Goal: Book appointment/travel/reservation

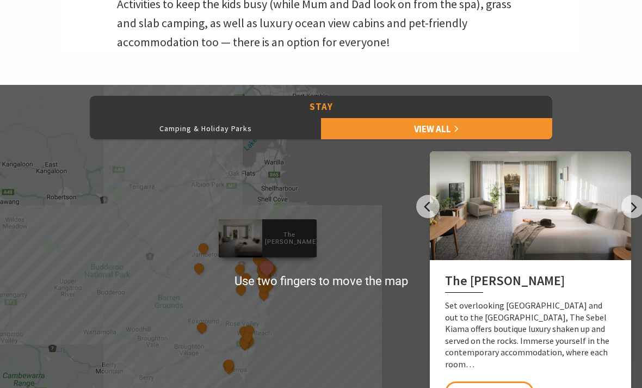
scroll to position [413, 0]
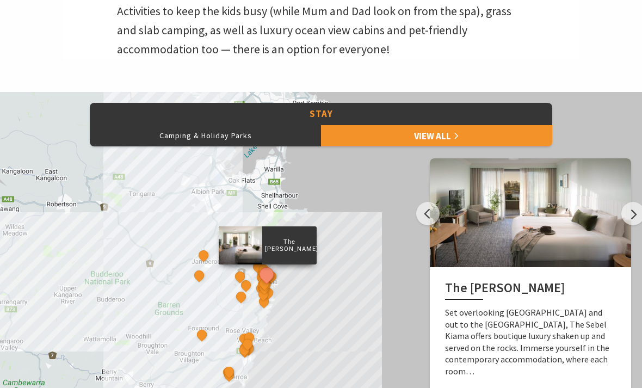
click at [217, 127] on button "Camping & Holiday Parks" at bounding box center [205, 136] width 231 height 22
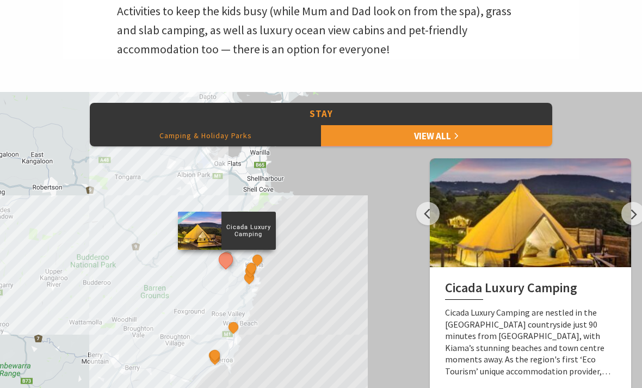
click at [447, 137] on link "View All" at bounding box center [436, 136] width 231 height 22
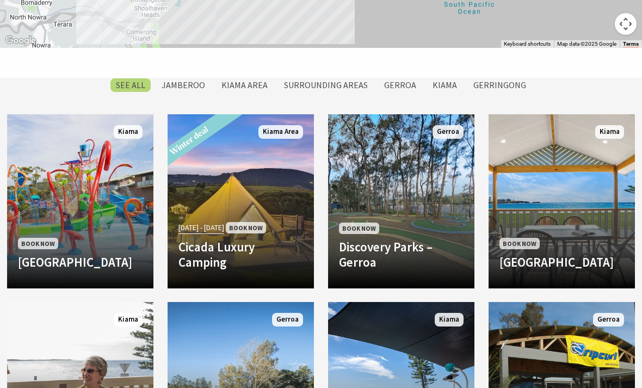
scroll to position [852, 0]
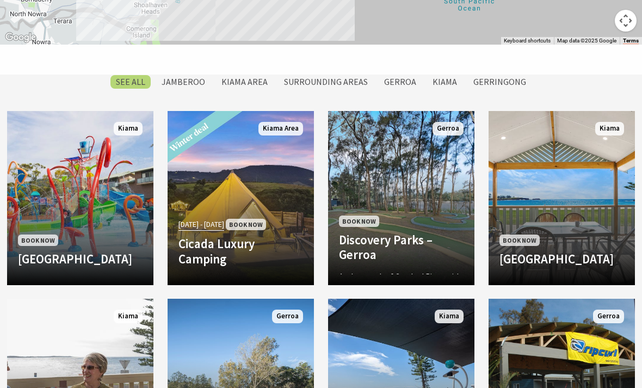
click at [446, 232] on h4 "Discovery Parks – Gerroa" at bounding box center [401, 247] width 125 height 30
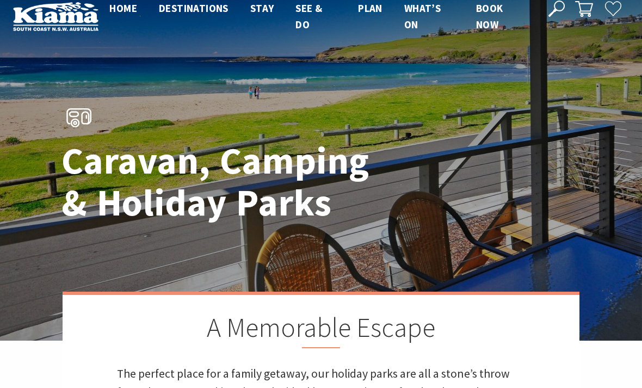
scroll to position [0, 0]
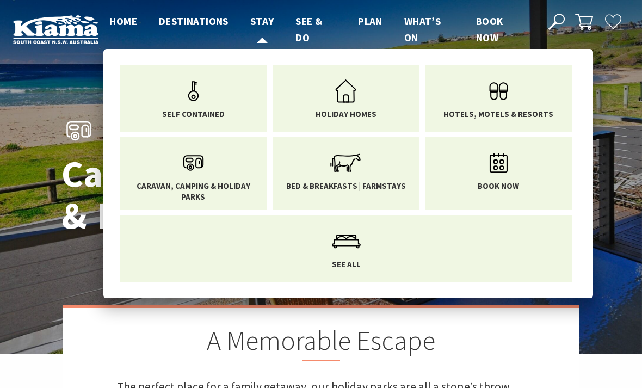
click at [270, 27] on span "Stay" at bounding box center [262, 21] width 24 height 13
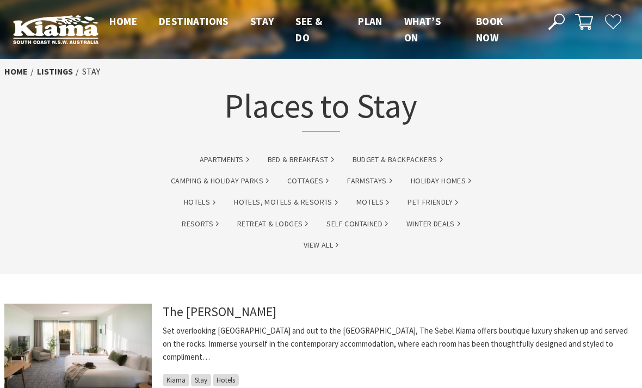
click at [215, 181] on link "Camping & Holiday Parks" at bounding box center [220, 181] width 98 height 13
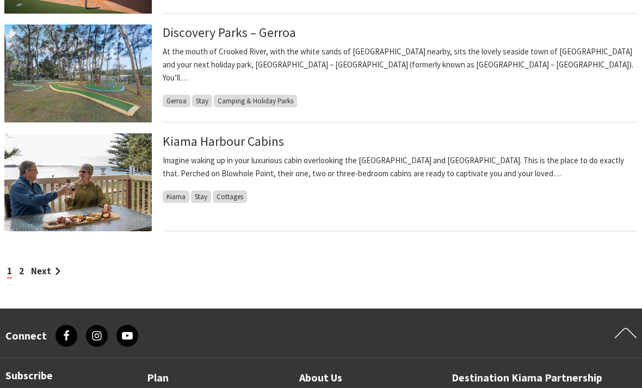
scroll to position [1010, 0]
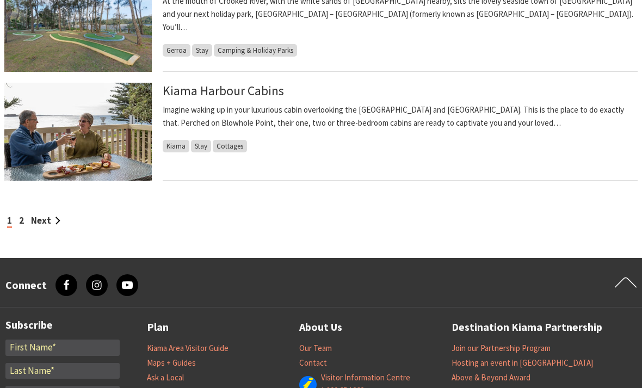
click at [46, 220] on link "Next" at bounding box center [45, 221] width 29 height 12
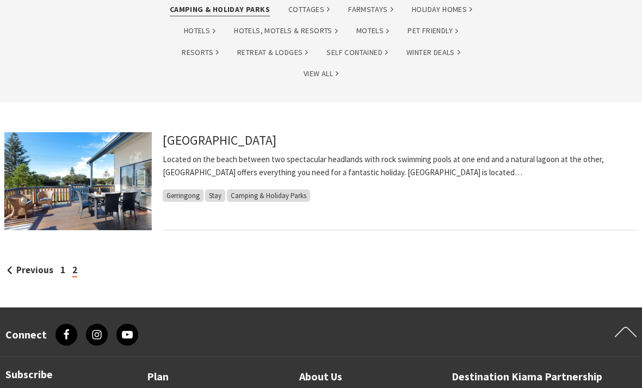
scroll to position [199, 0]
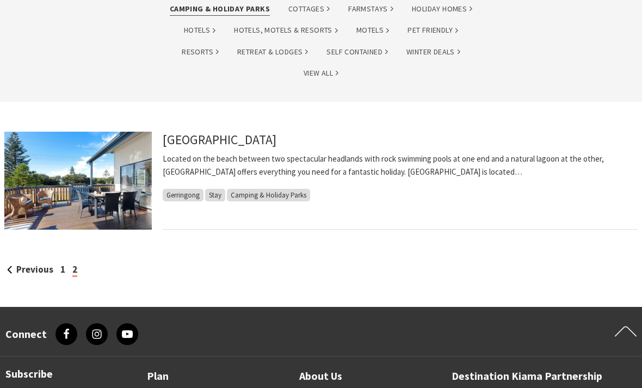
click at [224, 189] on span "Stay" at bounding box center [215, 195] width 20 height 13
click at [219, 191] on span "Stay" at bounding box center [215, 195] width 20 height 13
click at [270, 144] on link "[GEOGRAPHIC_DATA]" at bounding box center [220, 140] width 114 height 16
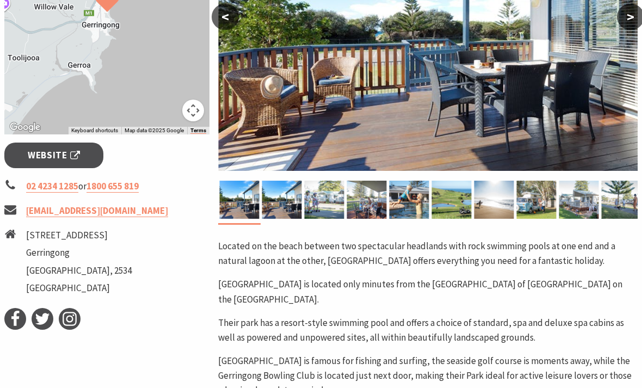
scroll to position [334, 0]
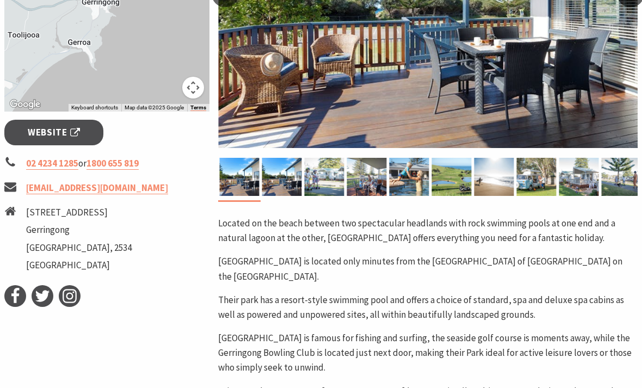
click at [57, 133] on span "Website" at bounding box center [54, 132] width 52 height 15
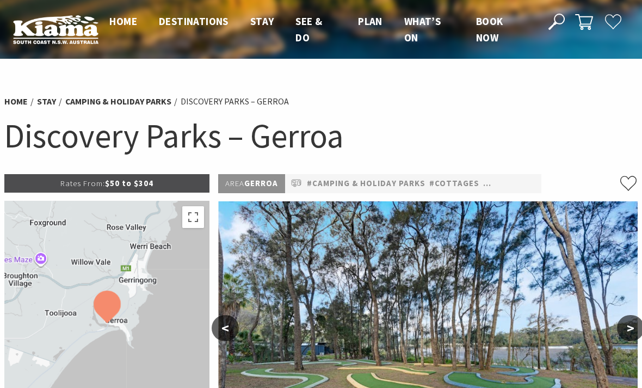
select select "3"
select select "2"
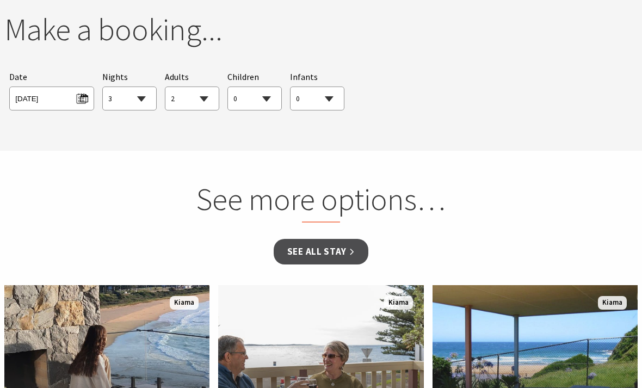
scroll to position [932, 0]
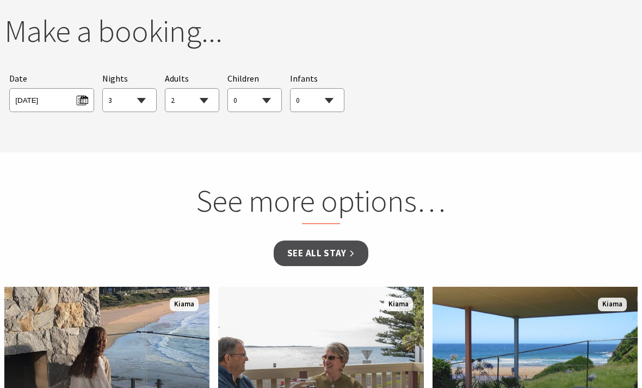
click at [146, 96] on select "1 2 3 4 5 6 7 8 9 10 11 12 13 14 15 16 17 18 19 20 21 22 23 24 25 26 27 28 29 30" at bounding box center [129, 101] width 53 height 24
click at [79, 97] on span "[DATE]" at bounding box center [51, 98] width 72 height 15
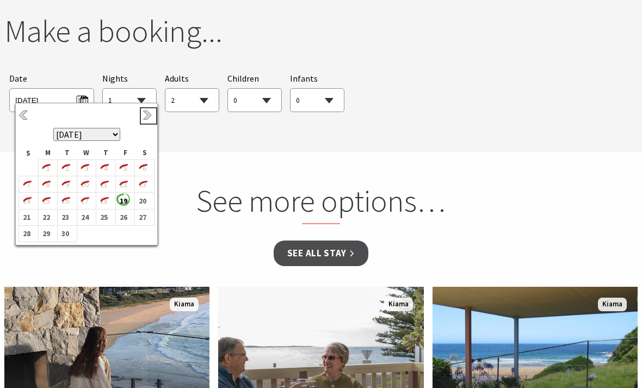
click at [152, 115] on link "Next" at bounding box center [149, 116] width 12 height 12
click at [153, 118] on link "Next" at bounding box center [149, 116] width 12 height 12
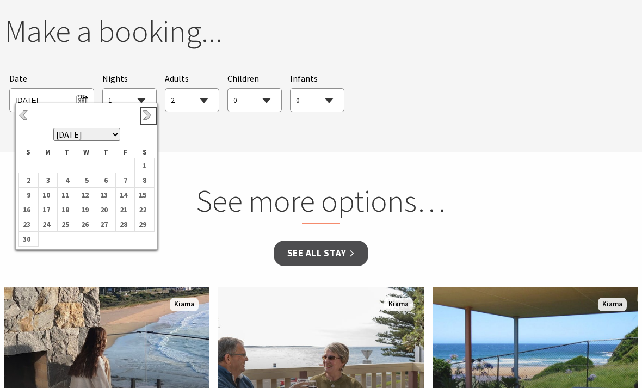
click at [148, 119] on link "Next" at bounding box center [149, 116] width 12 height 12
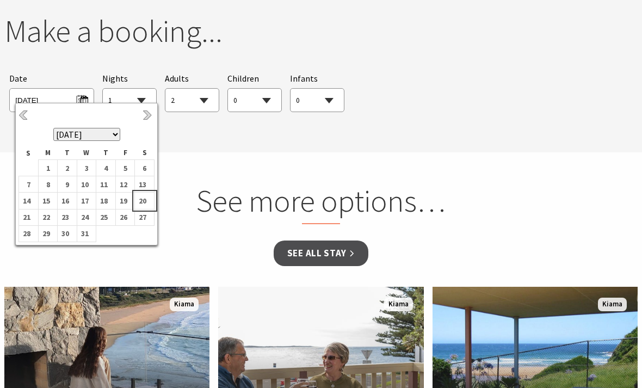
click at [141, 206] on b "20" at bounding box center [142, 201] width 14 height 14
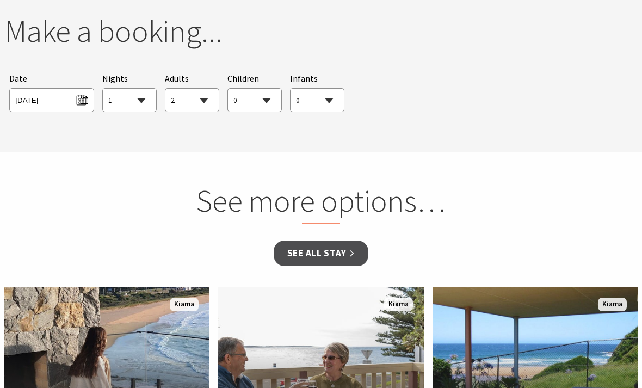
click at [333, 255] on link "See all Stay" at bounding box center [321, 253] width 95 height 26
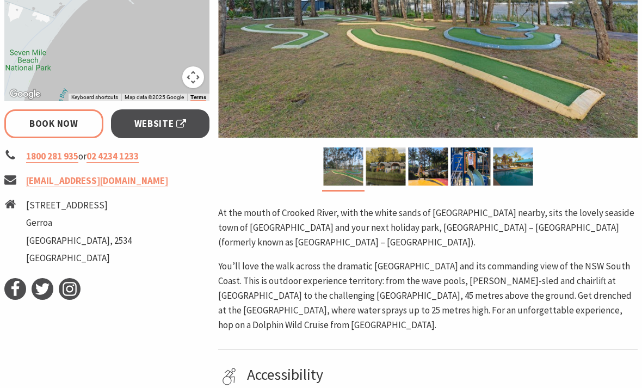
scroll to position [344, 0]
click at [179, 124] on span "Website" at bounding box center [160, 124] width 52 height 15
select select "1"
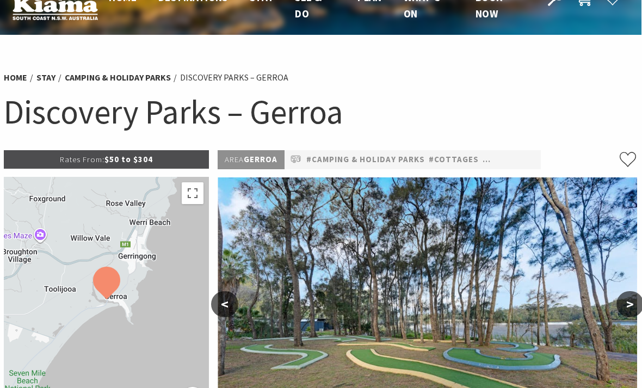
scroll to position [10, 0]
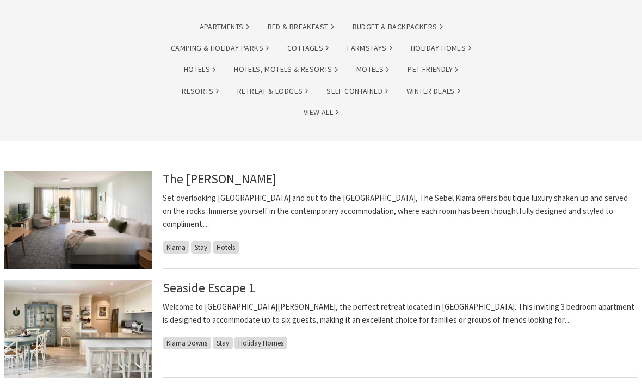
scroll to position [106, 0]
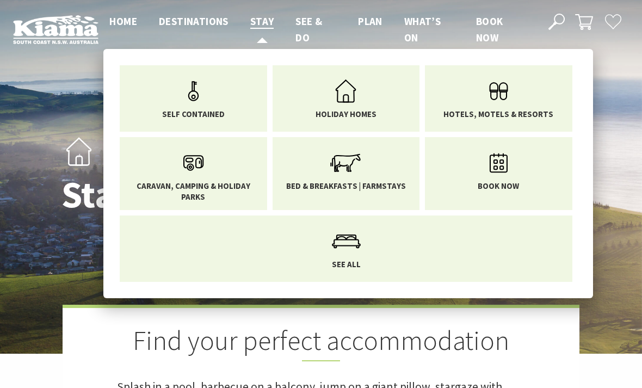
click at [219, 183] on span "Caravan, Camping & Holiday Parks" at bounding box center [193, 191] width 131 height 21
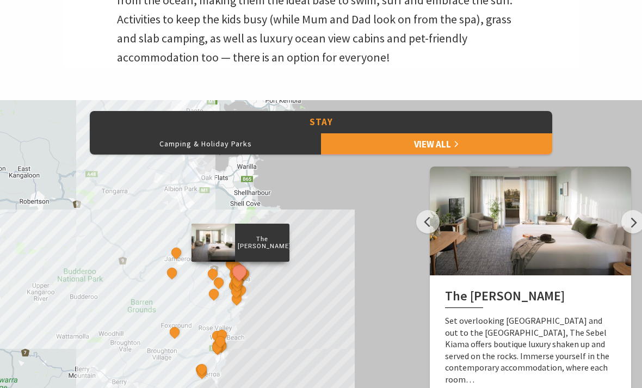
scroll to position [405, 0]
click at [222, 142] on button "Camping & Holiday Parks" at bounding box center [205, 144] width 231 height 22
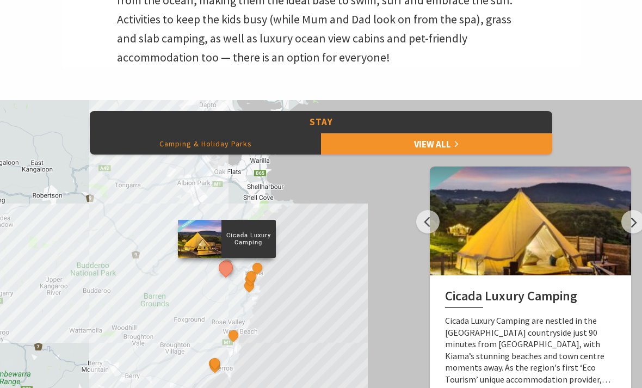
click at [461, 145] on link "View All" at bounding box center [436, 144] width 231 height 22
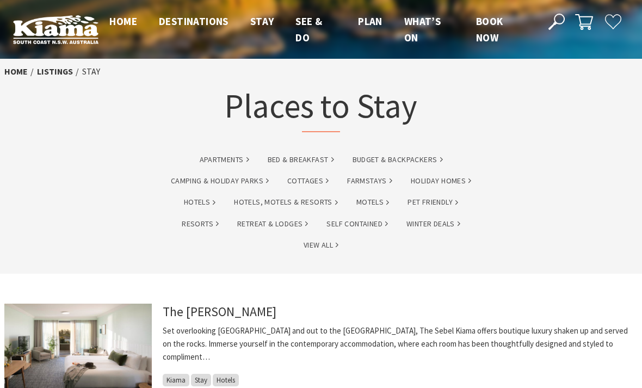
click at [245, 181] on link "Camping & Holiday Parks" at bounding box center [220, 181] width 98 height 13
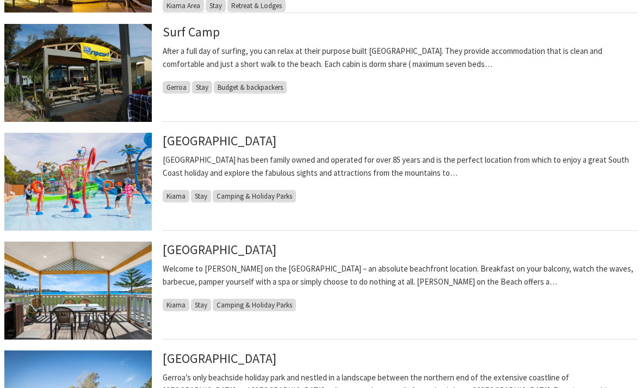
scroll to position [416, 0]
click at [276, 146] on link "[GEOGRAPHIC_DATA]" at bounding box center [220, 141] width 114 height 16
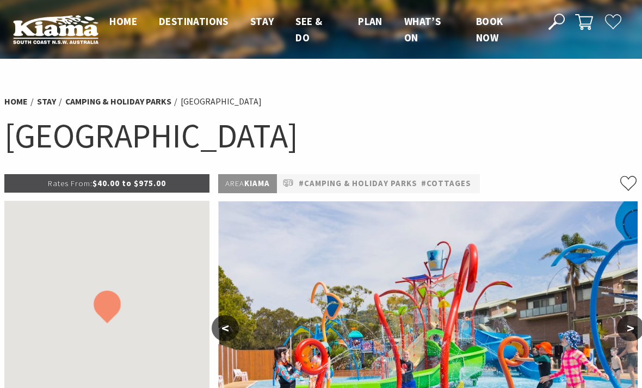
select select "2"
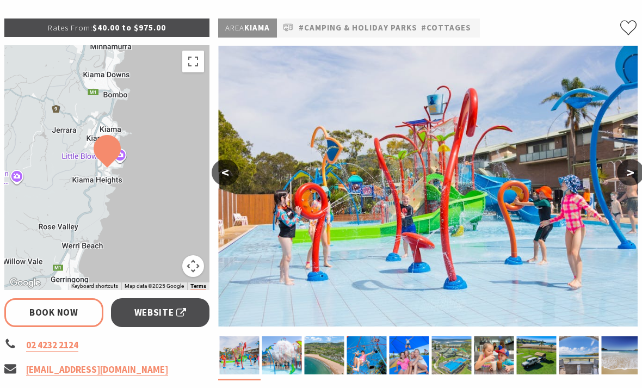
scroll to position [156, 2]
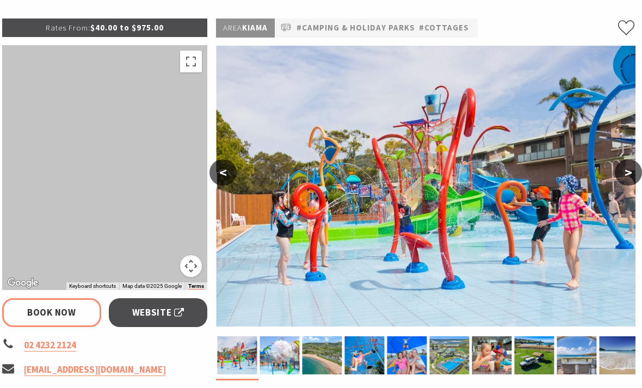
click at [60, 369] on link "[EMAIL_ADDRESS][DOMAIN_NAME]" at bounding box center [95, 369] width 142 height 13
select select "1"
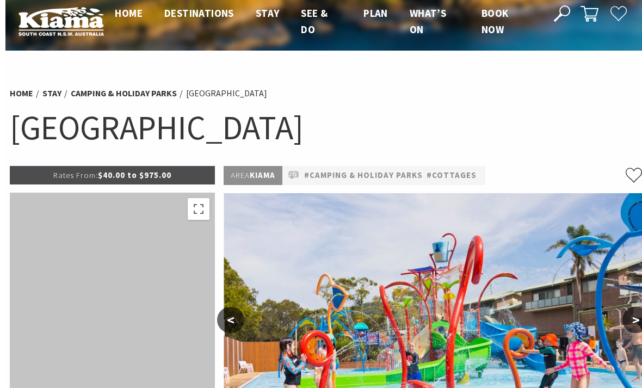
scroll to position [0, 0]
